Goal: Task Accomplishment & Management: Use online tool/utility

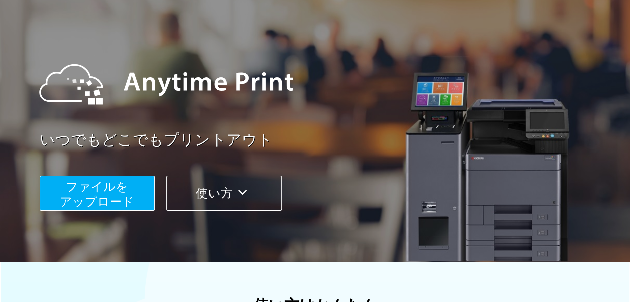
scroll to position [100, 0]
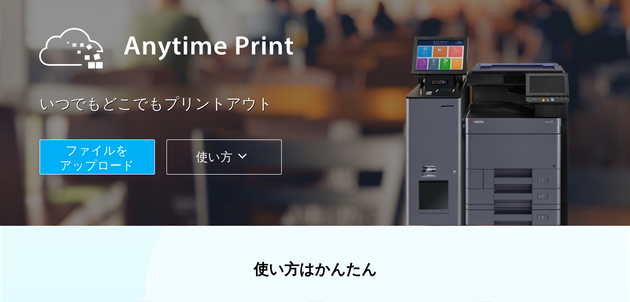
click at [116, 159] on span "ファイルを ​​アップロード" at bounding box center [97, 157] width 75 height 29
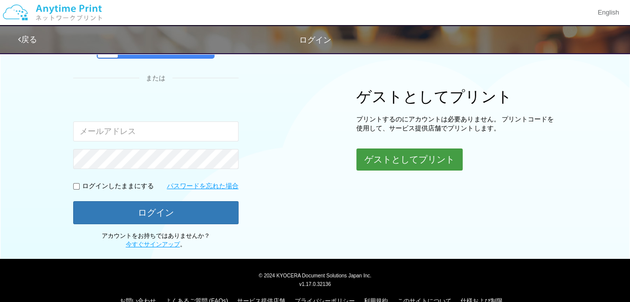
click at [418, 154] on button "ゲストとしてプリント" at bounding box center [410, 159] width 106 height 22
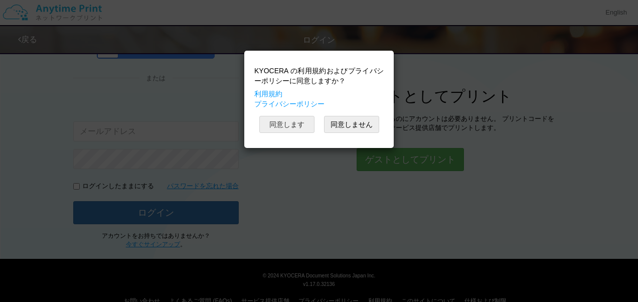
click at [286, 124] on button "同意します" at bounding box center [286, 124] width 55 height 17
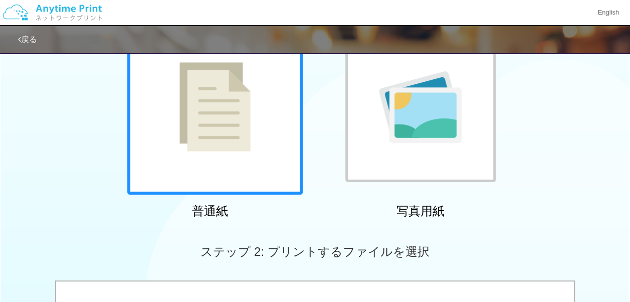
click at [454, 140] on img at bounding box center [420, 107] width 83 height 72
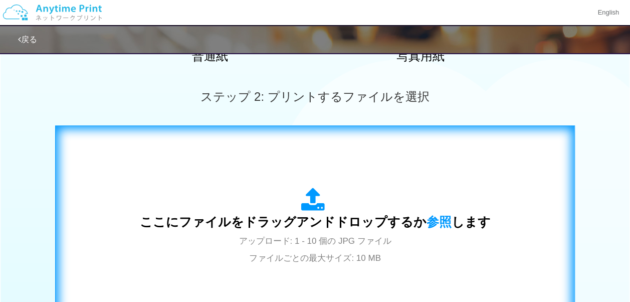
scroll to position [301, 0]
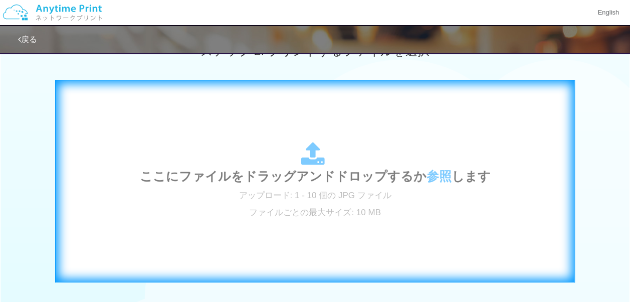
click at [364, 196] on span "アップロード: 1 - 10 個の JPG ファイル ファイルごとの最大サイズ: 10 MB" at bounding box center [315, 204] width 152 height 27
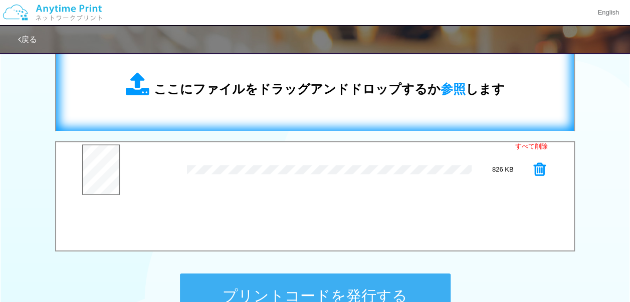
scroll to position [400, 0]
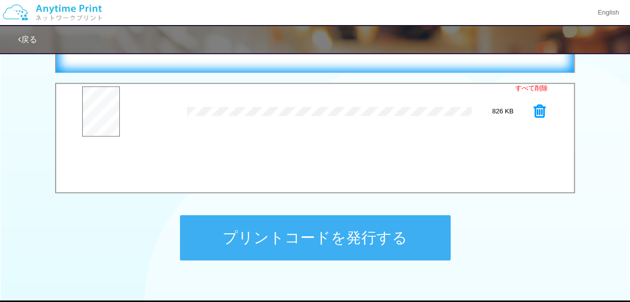
click at [346, 236] on button "プリントコードを発行する" at bounding box center [315, 237] width 271 height 45
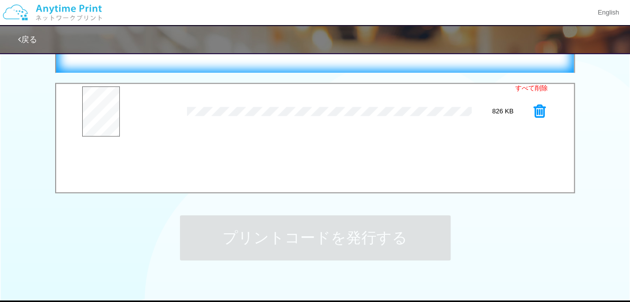
scroll to position [0, 0]
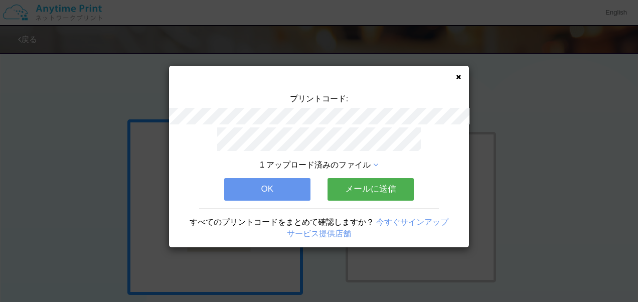
click at [260, 188] on button "OK" at bounding box center [267, 189] width 86 height 22
